Goal: Information Seeking & Learning: Learn about a topic

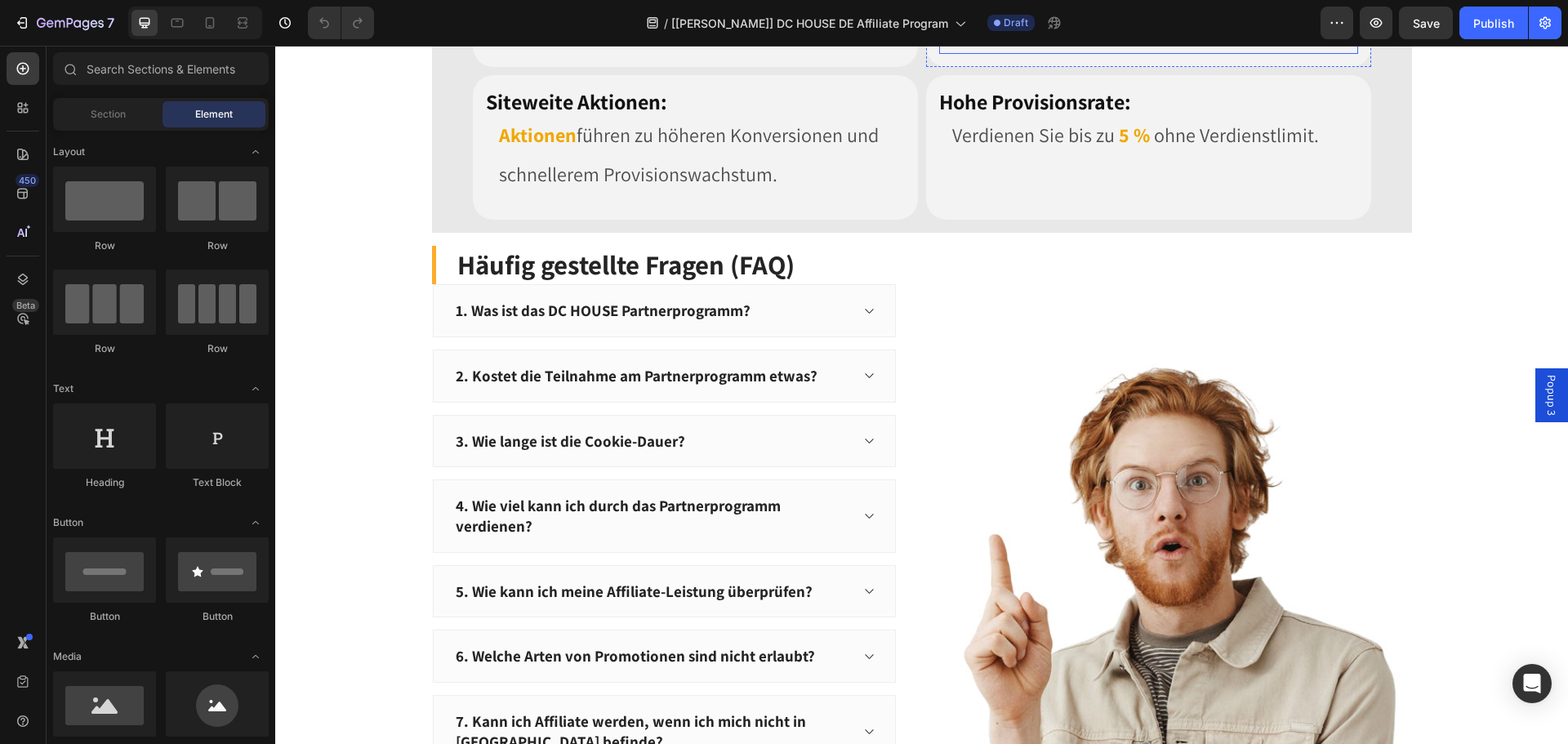
scroll to position [1552, 0]
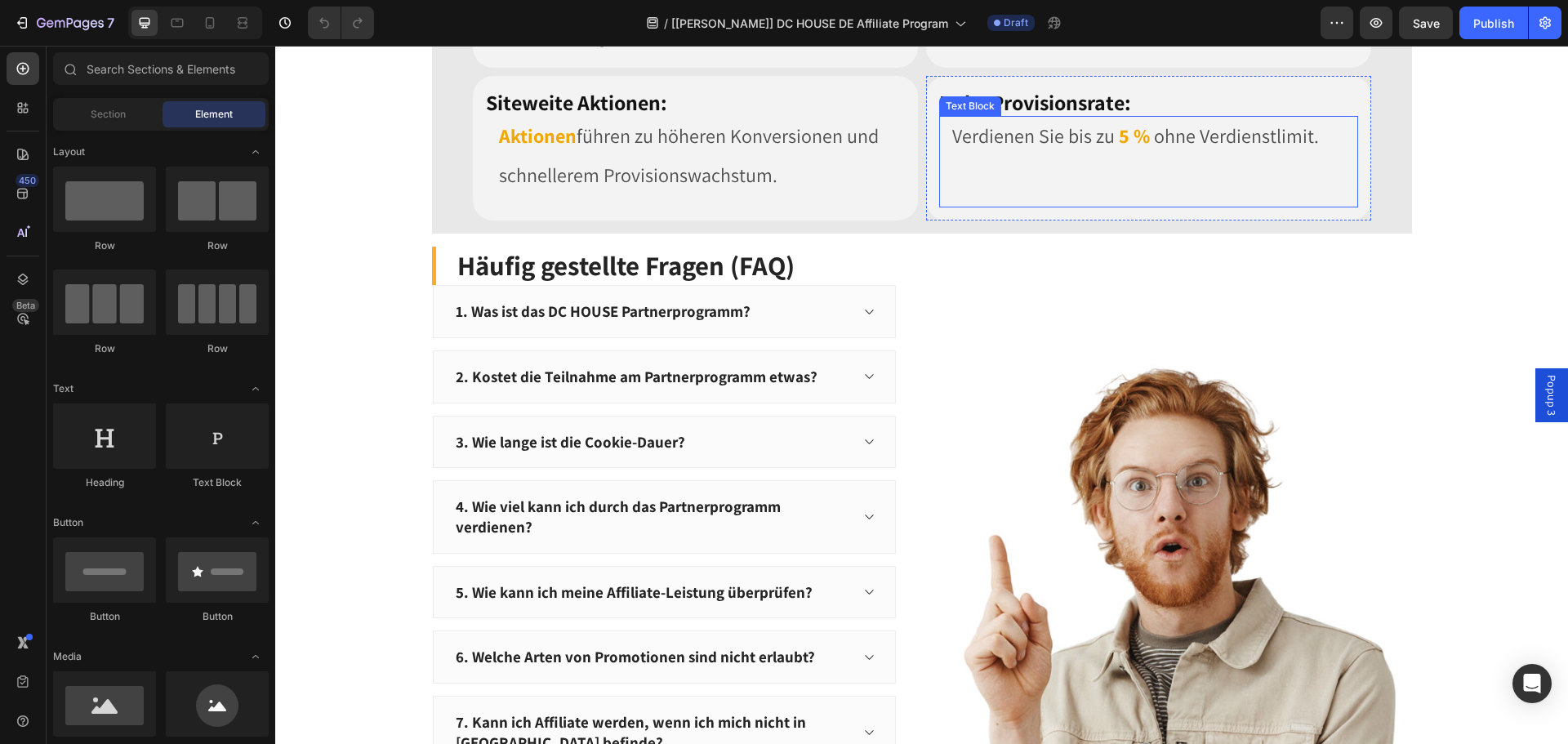
click at [978, 195] on p at bounding box center [1148, 174] width 393 height 39
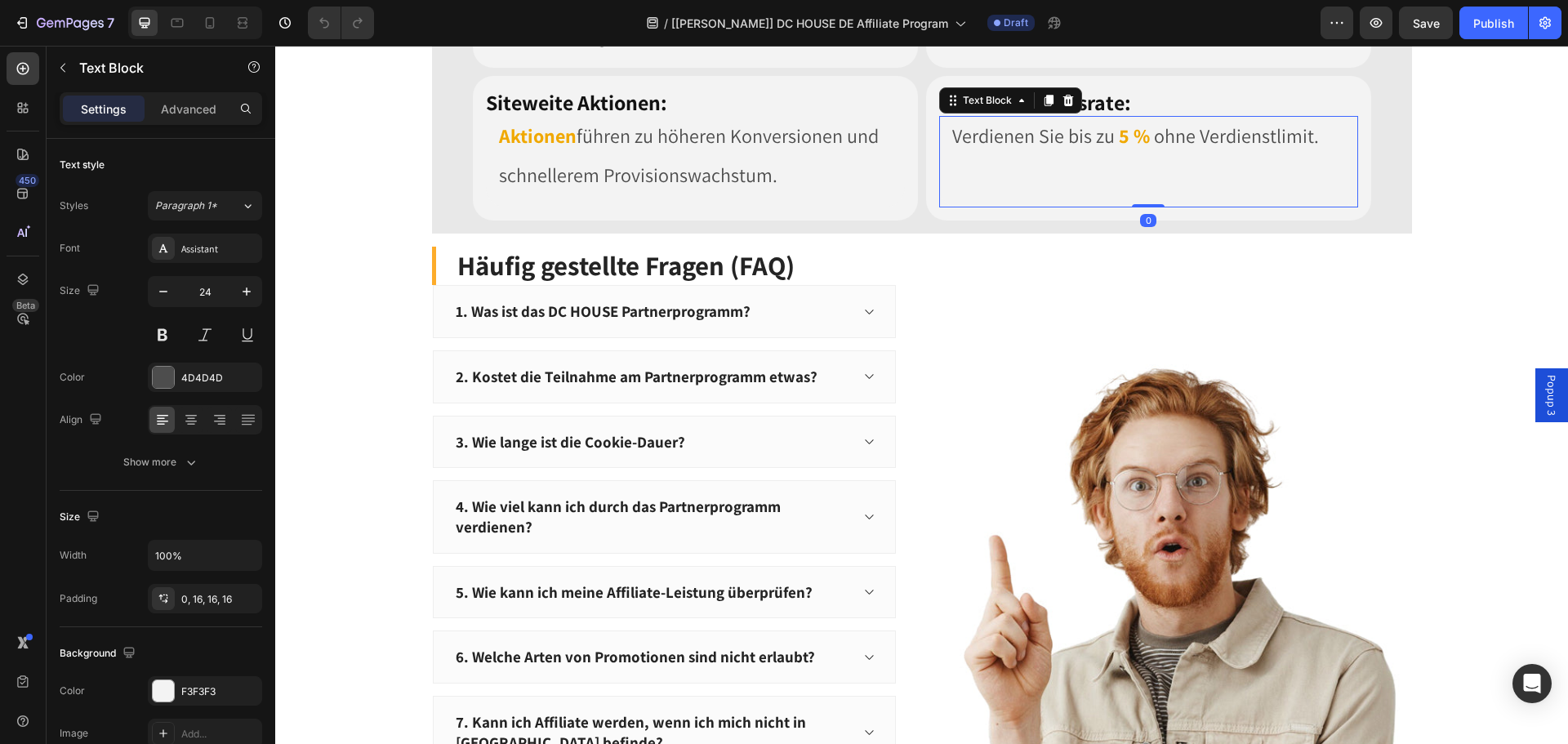
click at [966, 195] on p at bounding box center [1148, 174] width 393 height 39
click at [966, 195] on p "Rich Text Editor. Editing area: main" at bounding box center [1148, 174] width 393 height 39
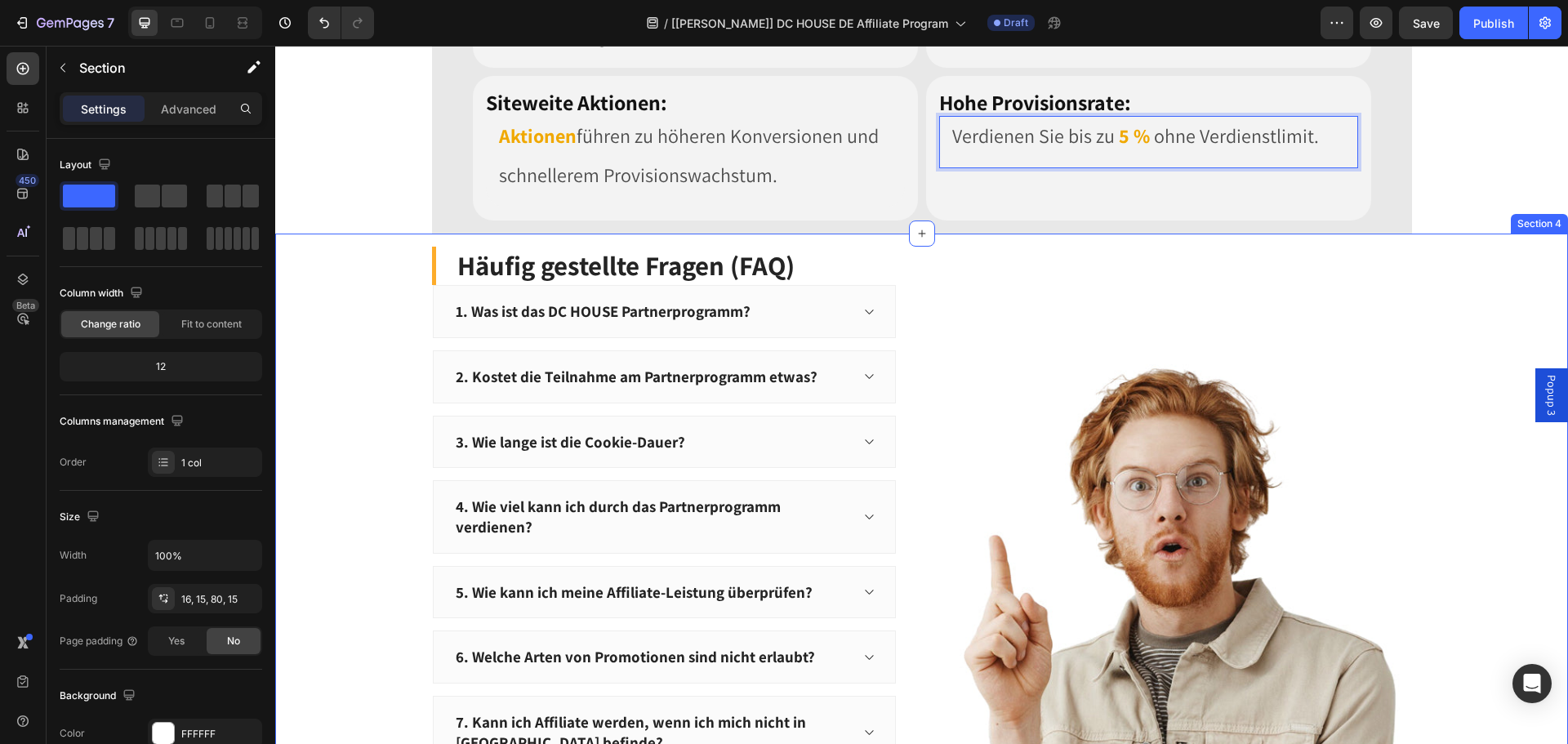
click at [1444, 561] on div "Häufig gestellte Fragen (FAQ) Heading 1. Was ist das DC HOUSE Partnerprogramm? …" at bounding box center [921, 697] width 1293 height 926
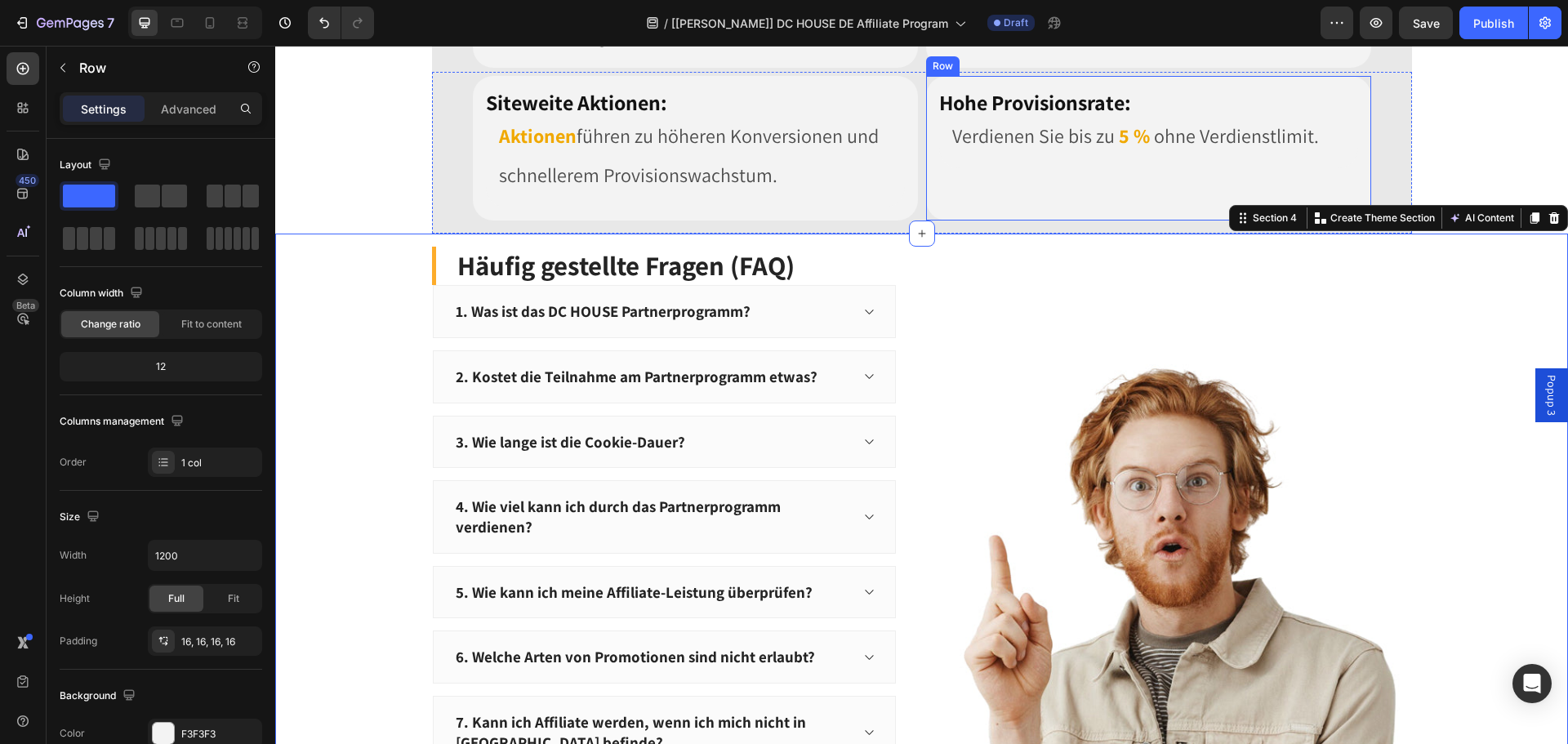
click at [1050, 208] on div "Hohe Provisionsrate: Heading Verdienen Sie bis zu 5 % ohne Verdienstlimit. Text…" at bounding box center [1148, 149] width 419 height 119
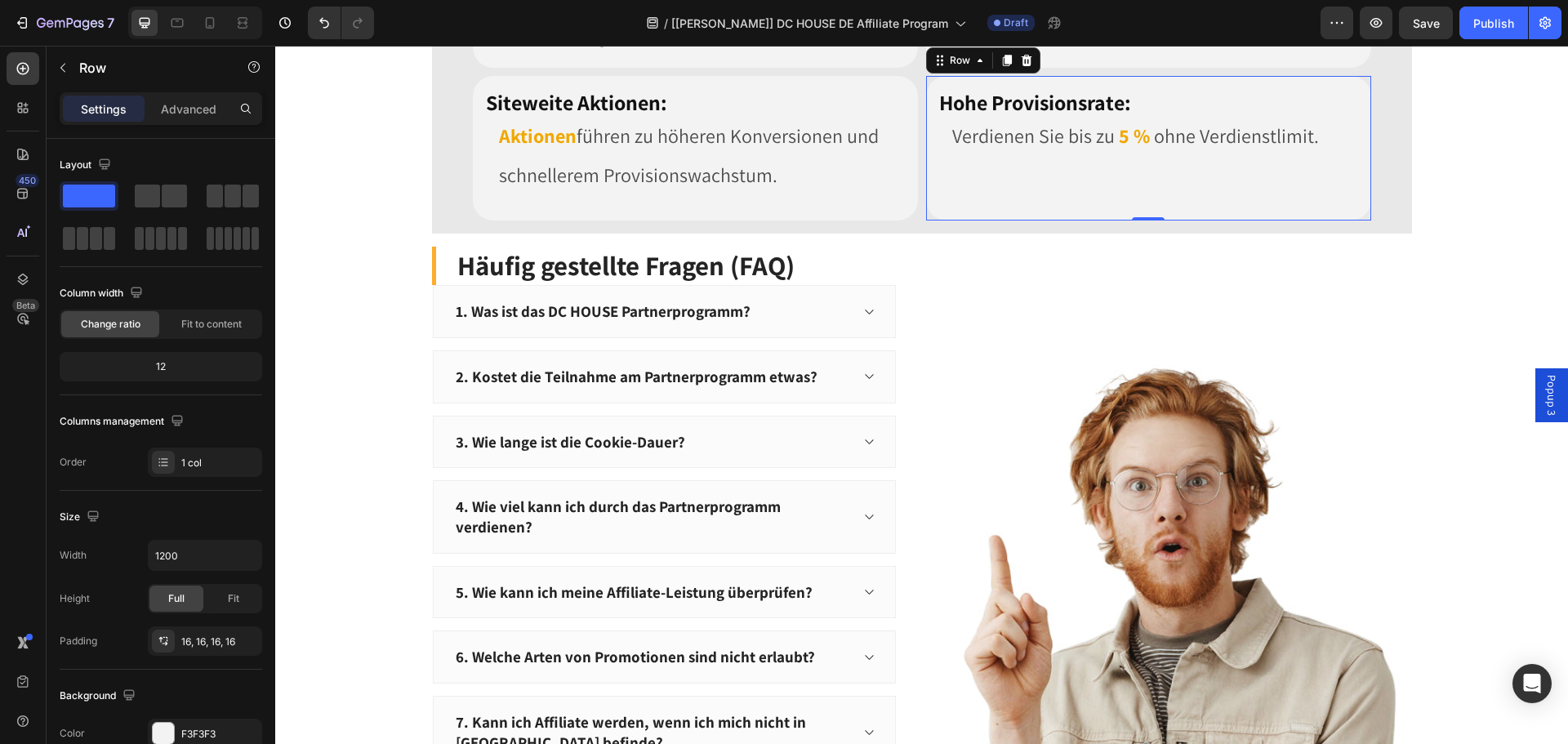
click at [1014, 208] on div "Hohe Provisionsrate: Heading Verdienen Sie bis zu 5 % ohne Verdienstlimit. Text…" at bounding box center [1148, 149] width 419 height 119
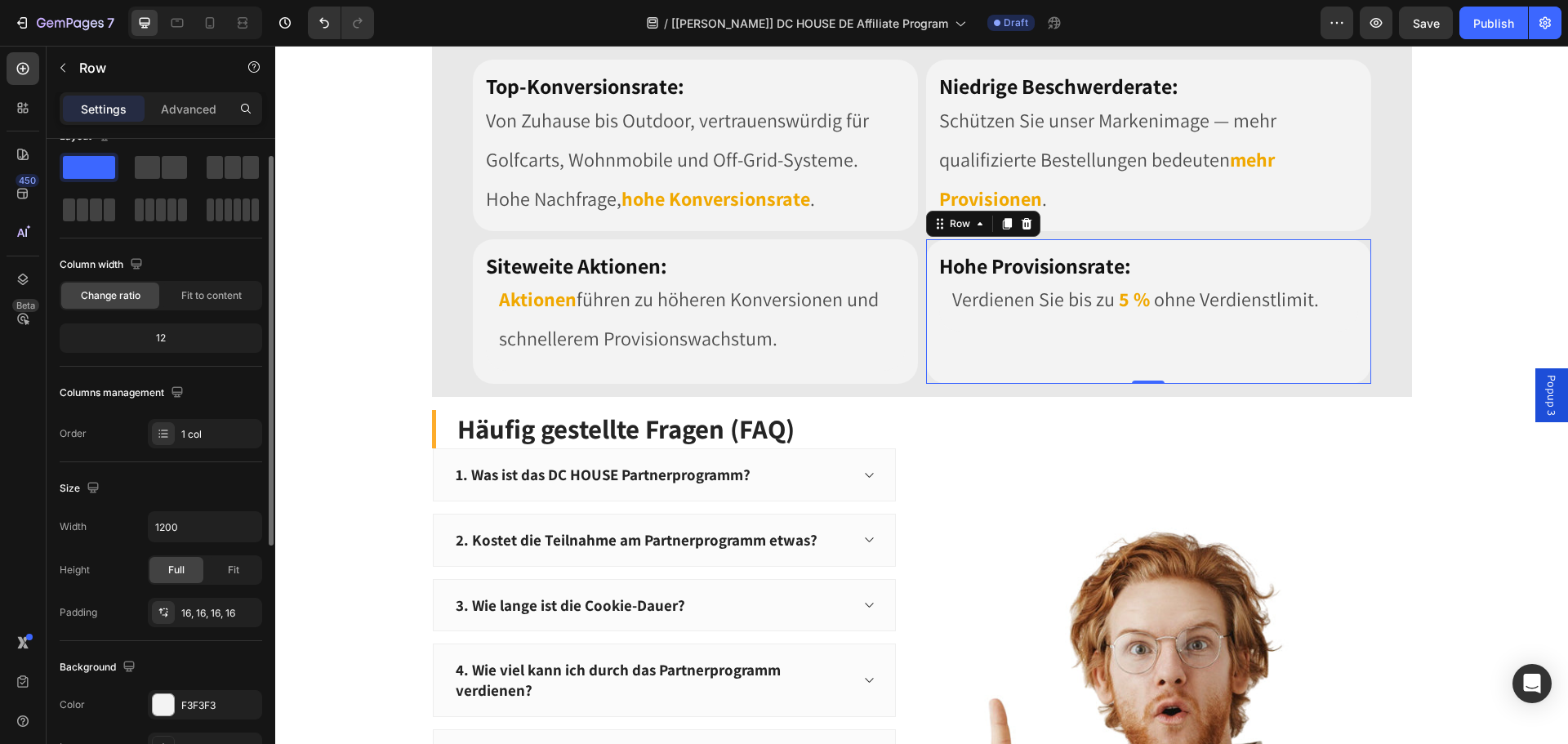
scroll to position [0, 0]
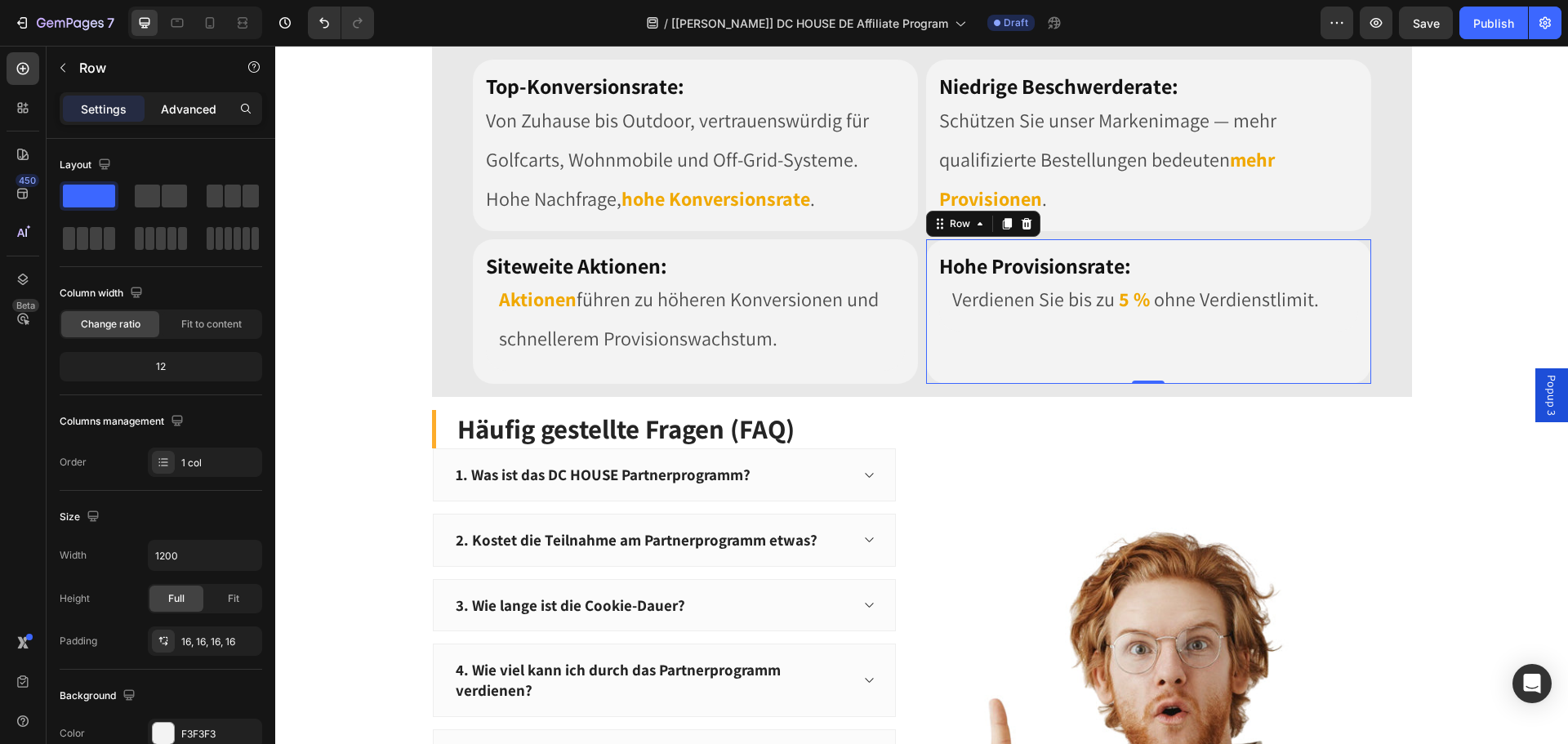
click at [193, 120] on div "Advanced" at bounding box center [188, 108] width 81 height 26
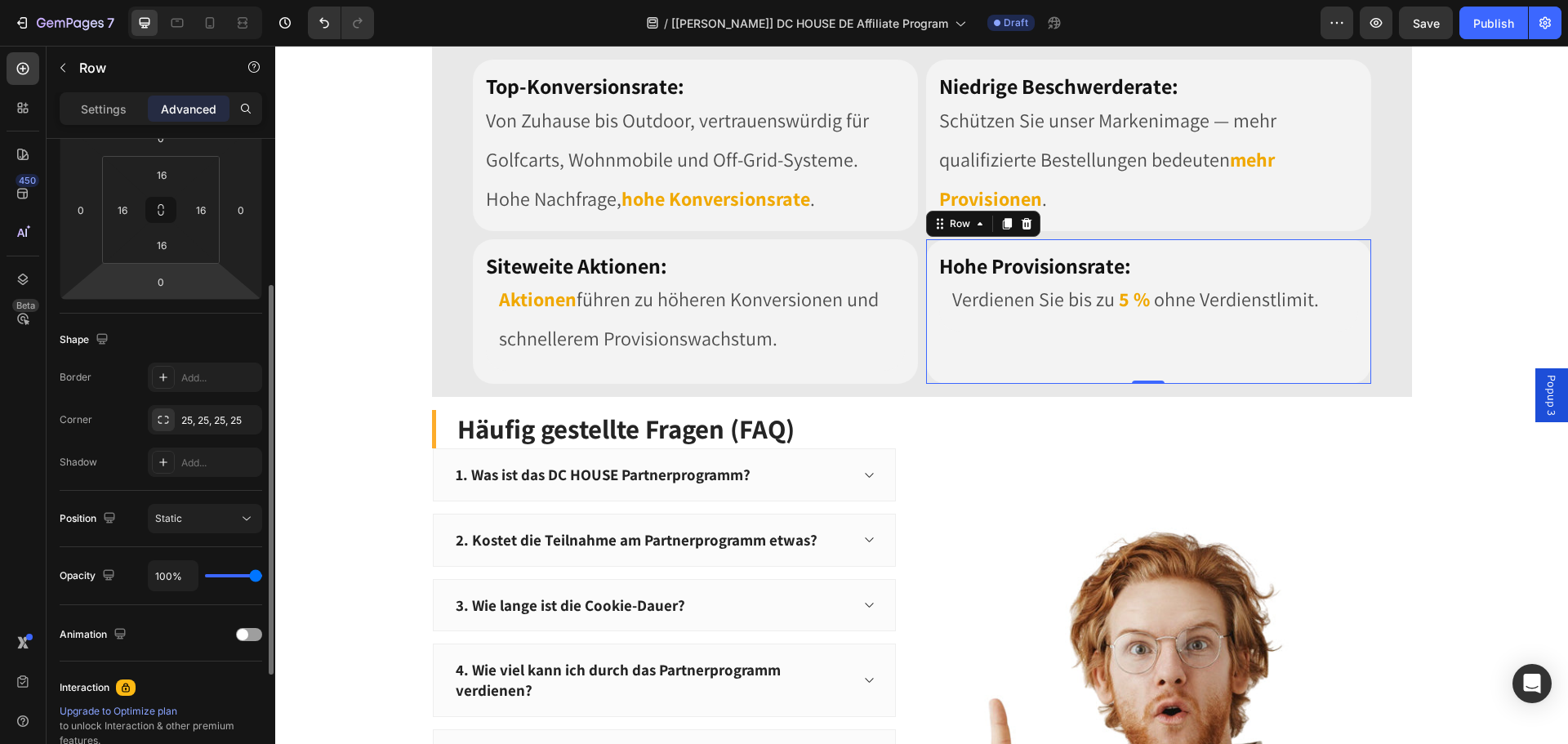
scroll to position [438, 0]
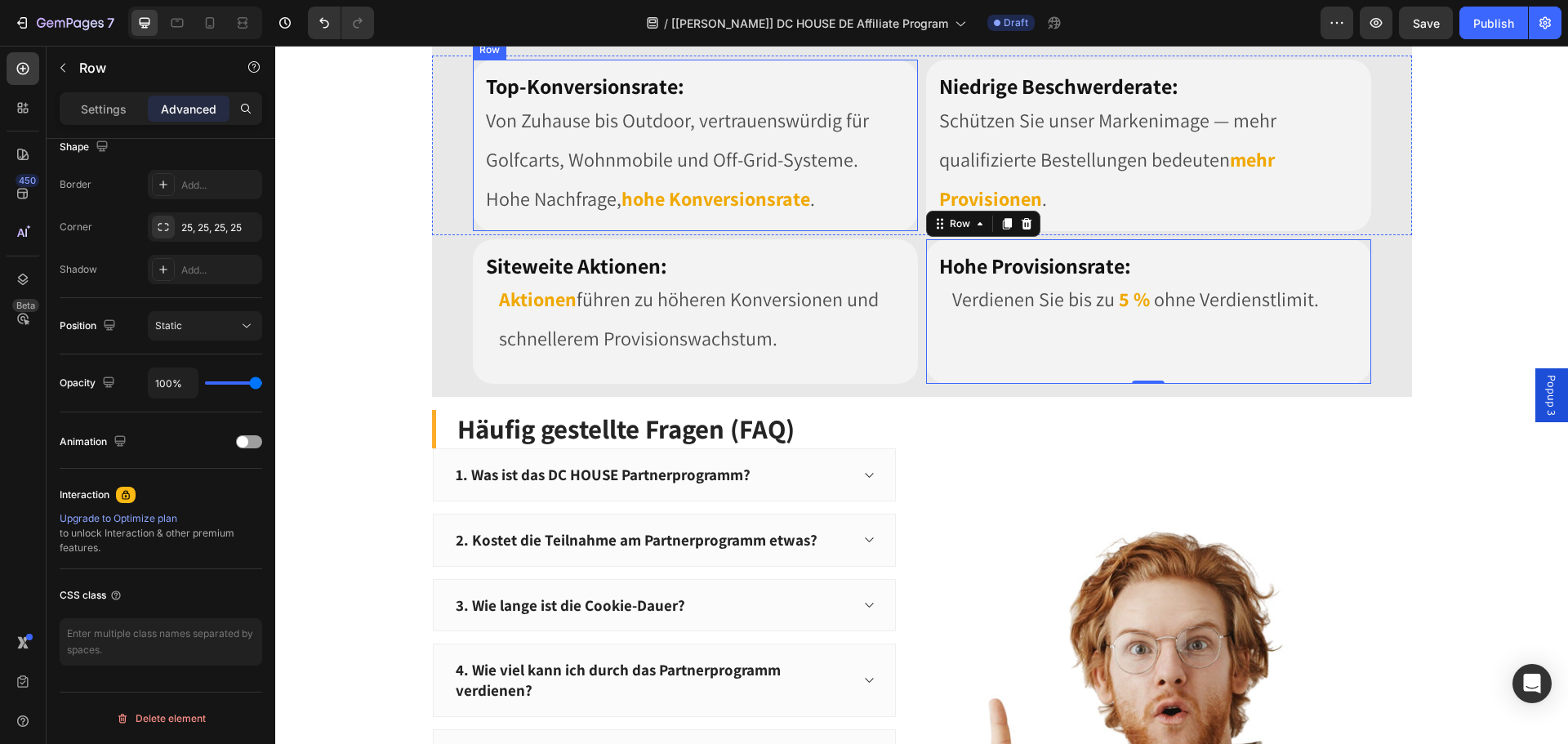
click at [684, 231] on div "Top-Konversionsrate: Heading Von Zuhause bis Outdoor, vertrauenswürdig für Golf…" at bounding box center [695, 145] width 445 height 172
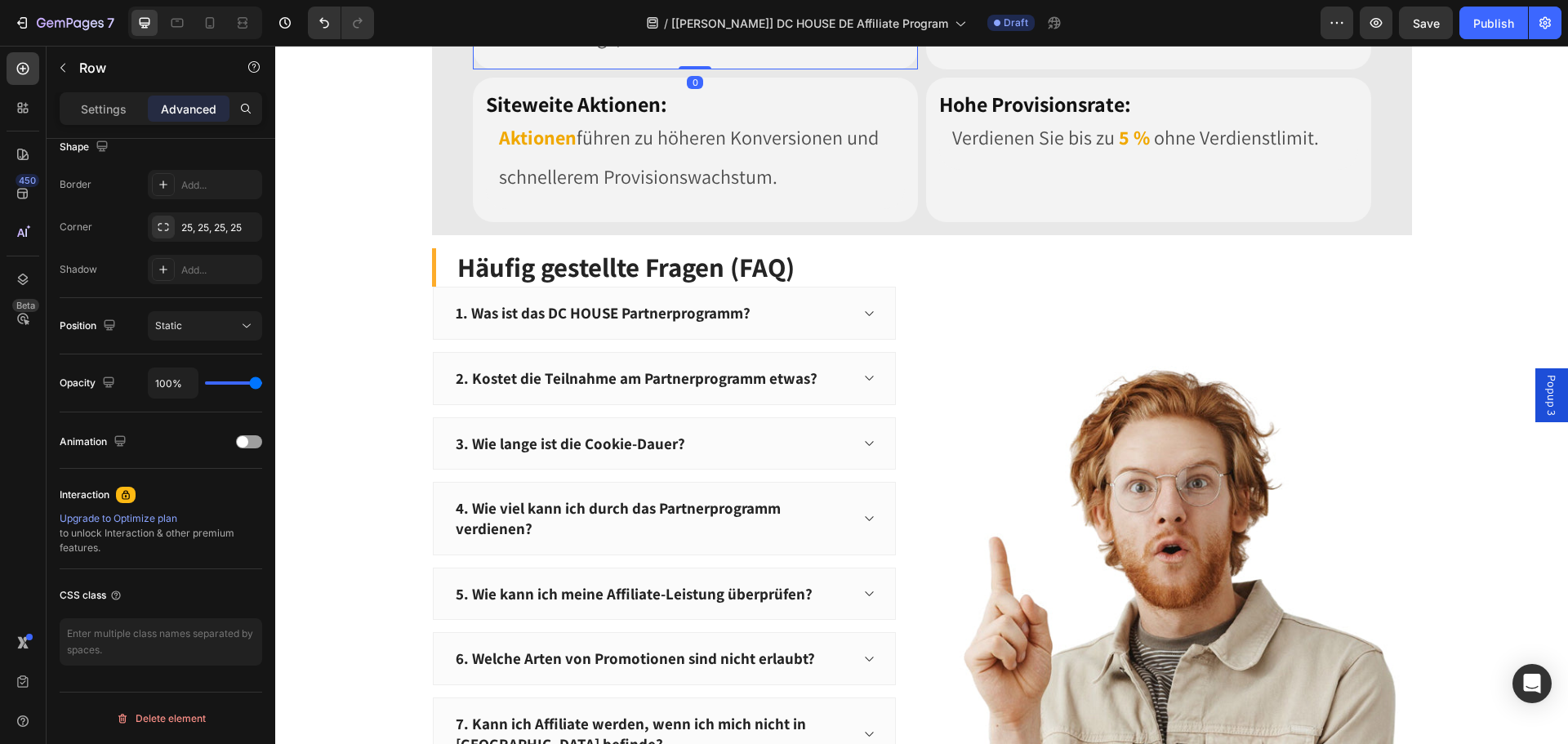
scroll to position [1552, 0]
click at [8, 20] on button "7" at bounding box center [64, 23] width 115 height 33
